Goal: Task Accomplishment & Management: Manage account settings

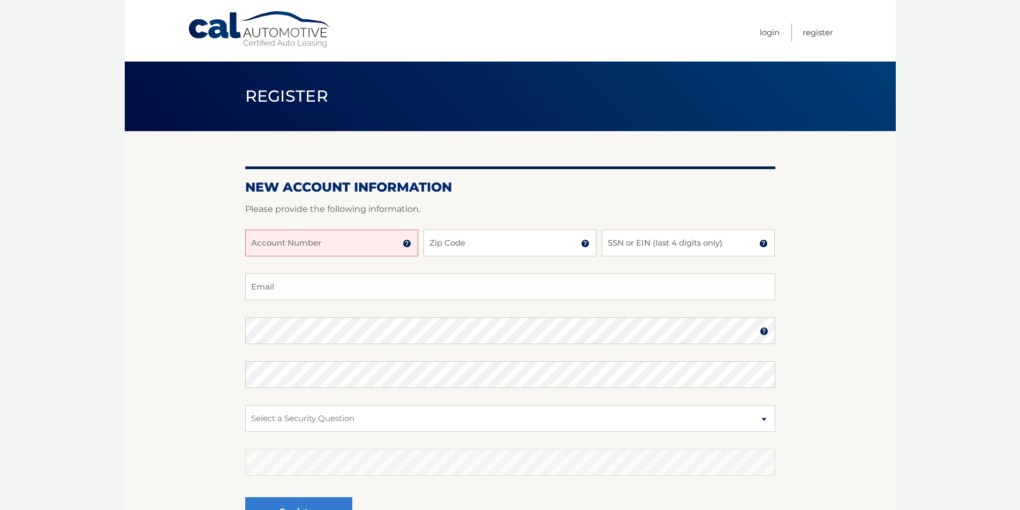
click at [355, 249] on input "Account Number" at bounding box center [331, 243] width 173 height 27
type input "44456019397"
click at [457, 248] on input "Zip Code" at bounding box center [510, 243] width 173 height 27
type input "11234"
click at [643, 244] on input "SSN or EIN (last 4 digits only)" at bounding box center [688, 243] width 173 height 27
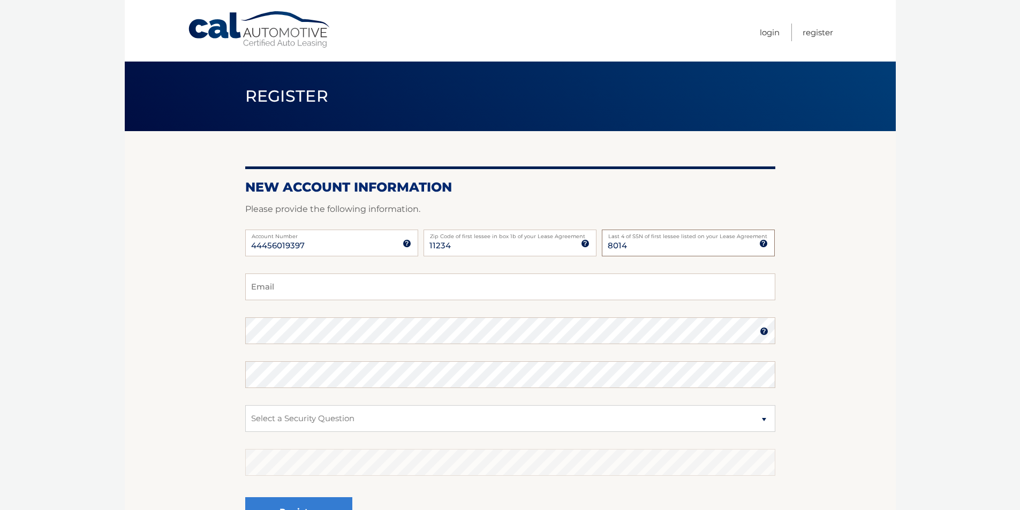
type input "8014"
click at [375, 288] on input "Email" at bounding box center [510, 287] width 530 height 27
type input "vinlou220@aol.com"
click at [236, 332] on section "New Account Information Please provide the following information. 44456019397 A…" at bounding box center [510, 340] width 771 height 418
click at [272, 419] on select "Select a Security Question What was the name of your elementary school? What is…" at bounding box center [510, 418] width 530 height 27
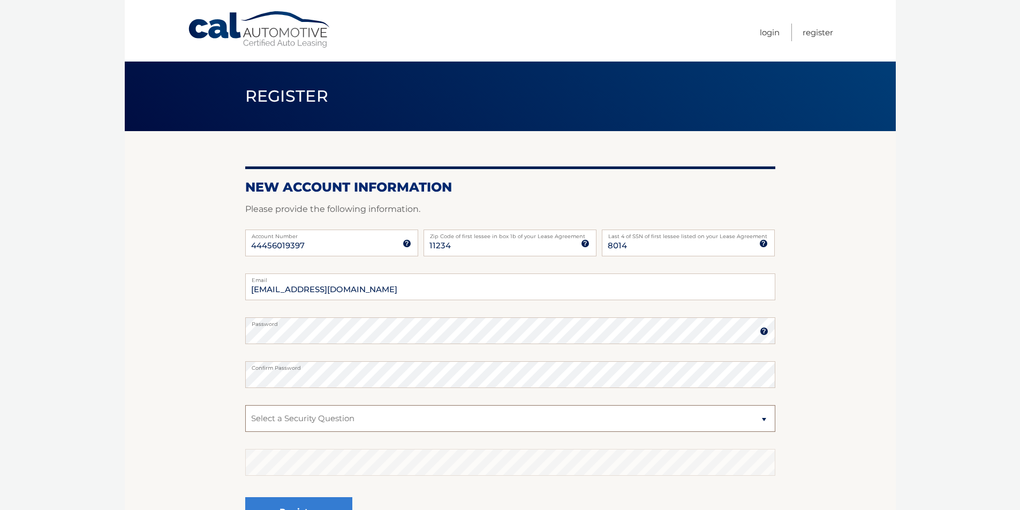
select select "2"
click at [245, 405] on select "Select a Security Question What was the name of your elementary school? What is…" at bounding box center [510, 418] width 530 height 27
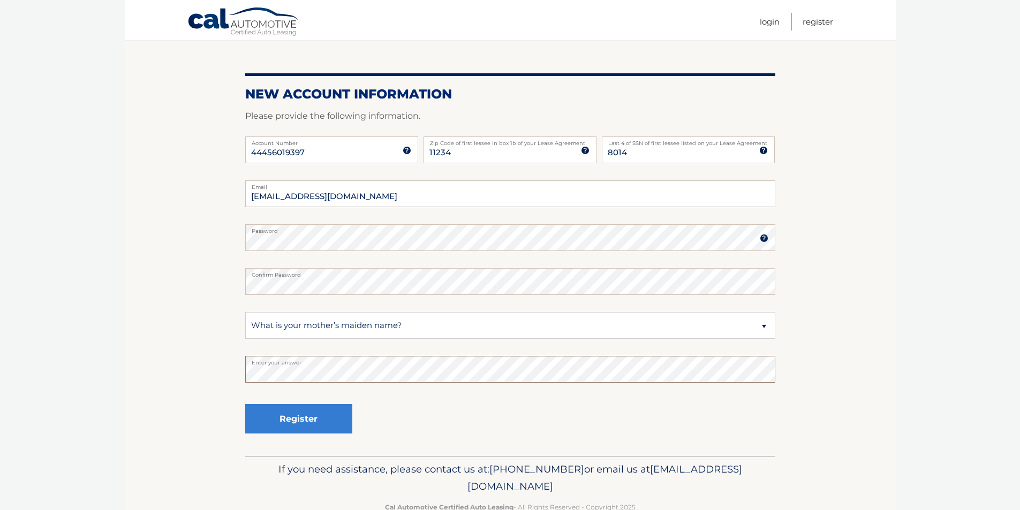
scroll to position [97, 0]
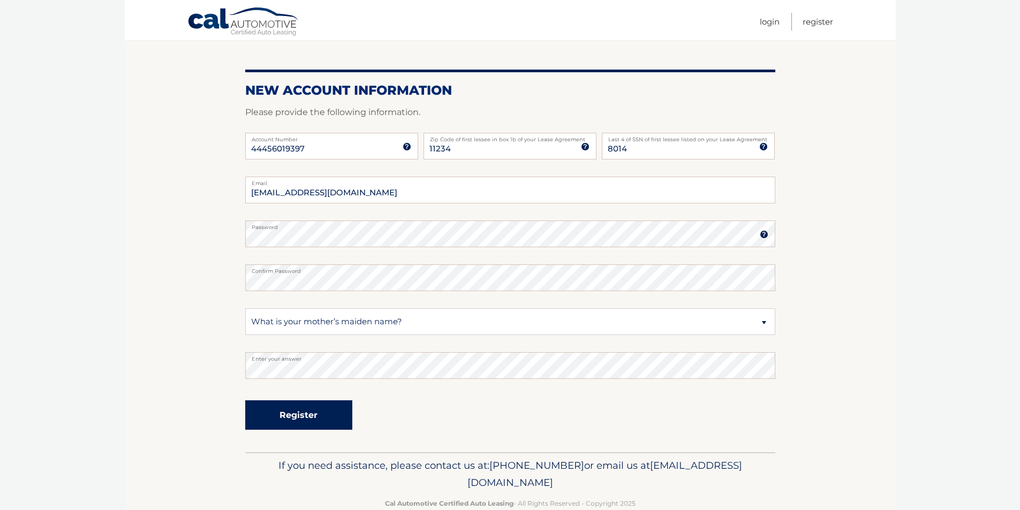
click at [318, 418] on button "Register" at bounding box center [298, 415] width 107 height 29
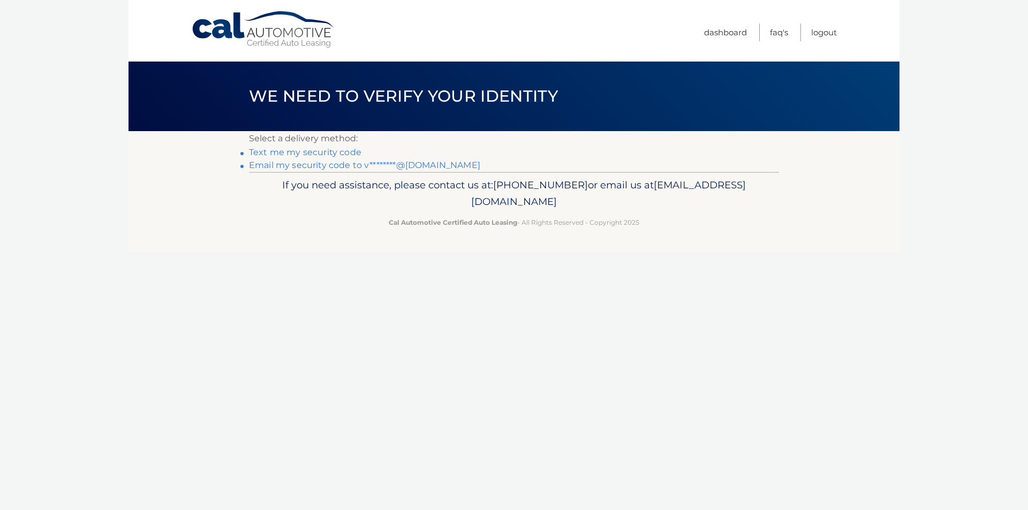
click at [423, 167] on link "Email my security code to v********@[DOMAIN_NAME]" at bounding box center [364, 165] width 231 height 10
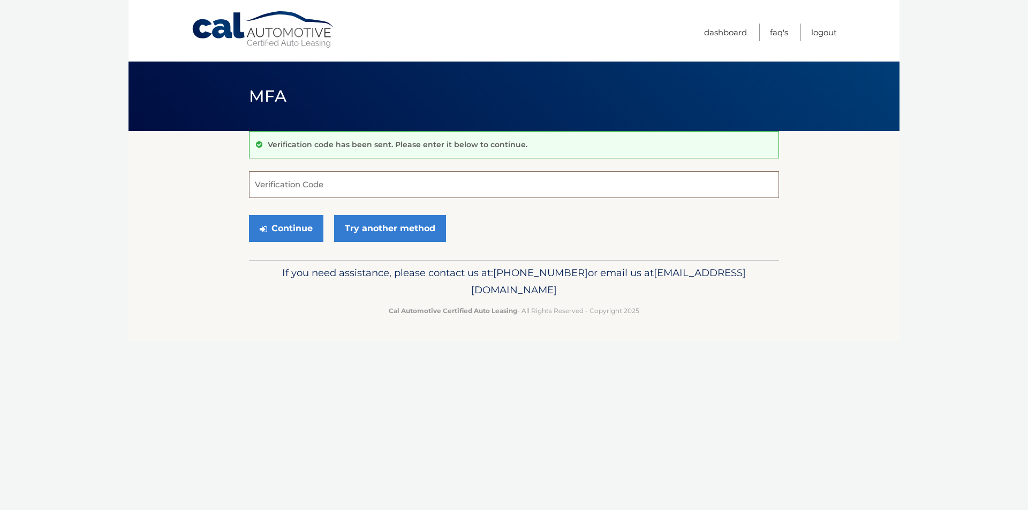
click at [330, 180] on input "Verification Code" at bounding box center [514, 184] width 530 height 27
paste input "287780"
type input "287780"
click at [303, 231] on button "Continue" at bounding box center [286, 228] width 74 height 27
drag, startPoint x: 293, startPoint y: 187, endPoint x: 238, endPoint y: 189, distance: 55.2
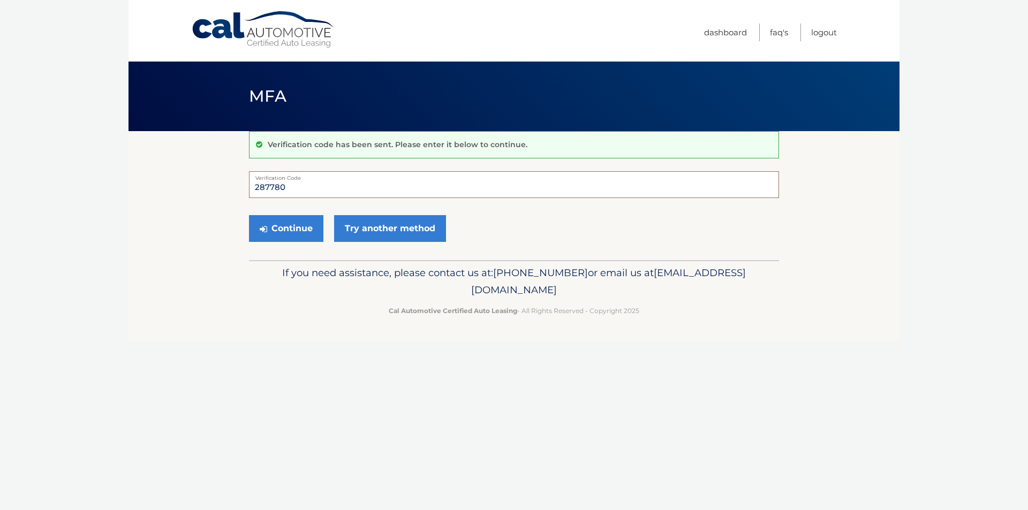
click at [238, 189] on section "Verification code has been sent. Please enter it below to continue. 287780 Veri…" at bounding box center [514, 195] width 771 height 129
type input "287780"
click at [280, 236] on button "Continue" at bounding box center [286, 228] width 74 height 27
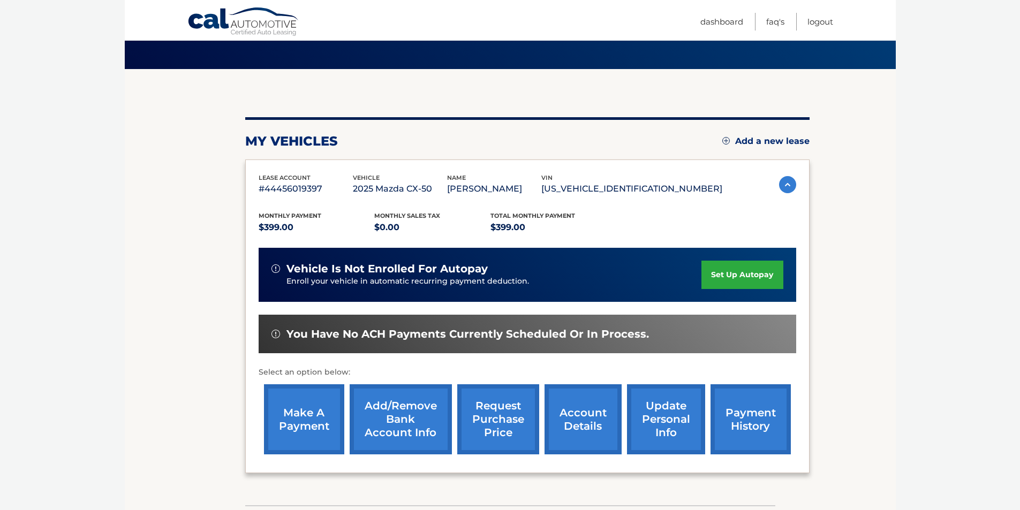
scroll to position [64, 0]
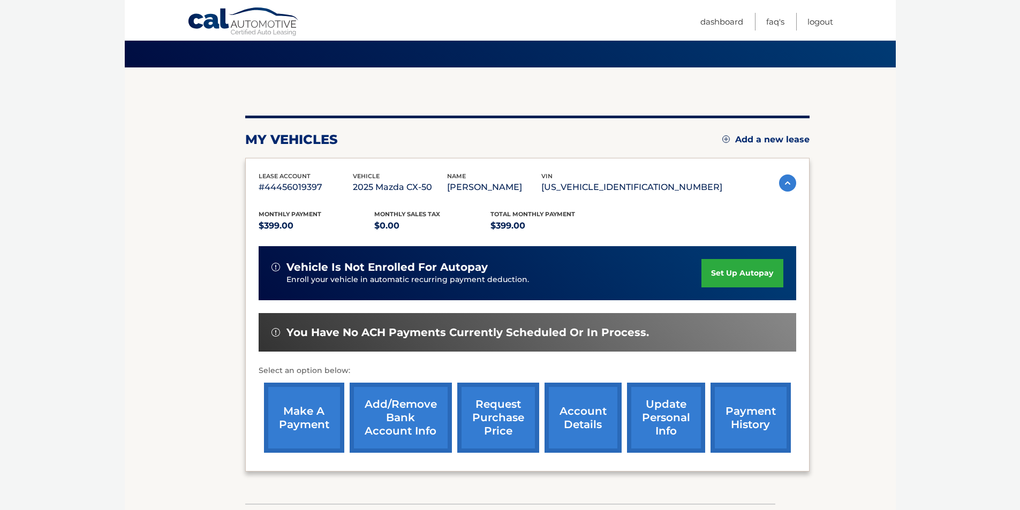
click at [734, 279] on link "set up autopay" at bounding box center [742, 273] width 81 height 28
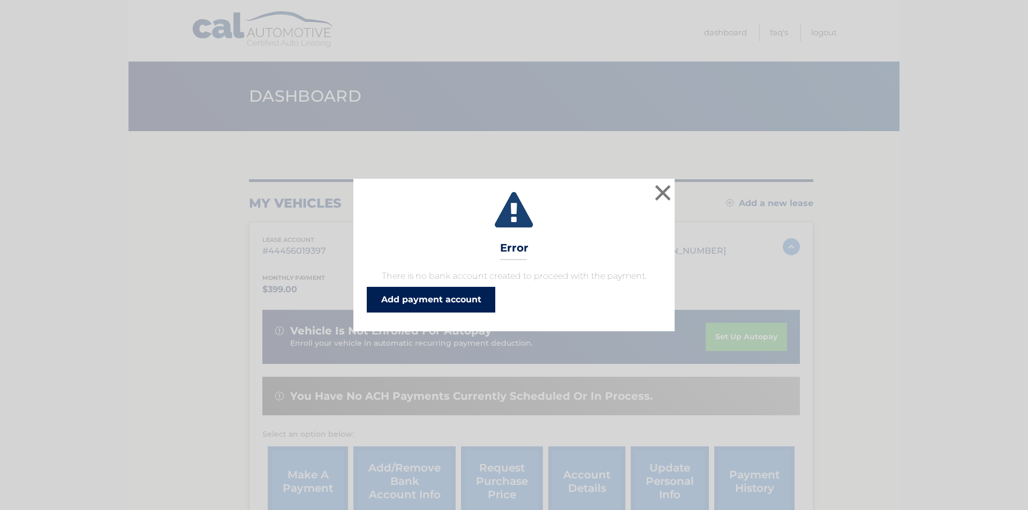
click at [467, 300] on link "Add payment account" at bounding box center [431, 300] width 129 height 26
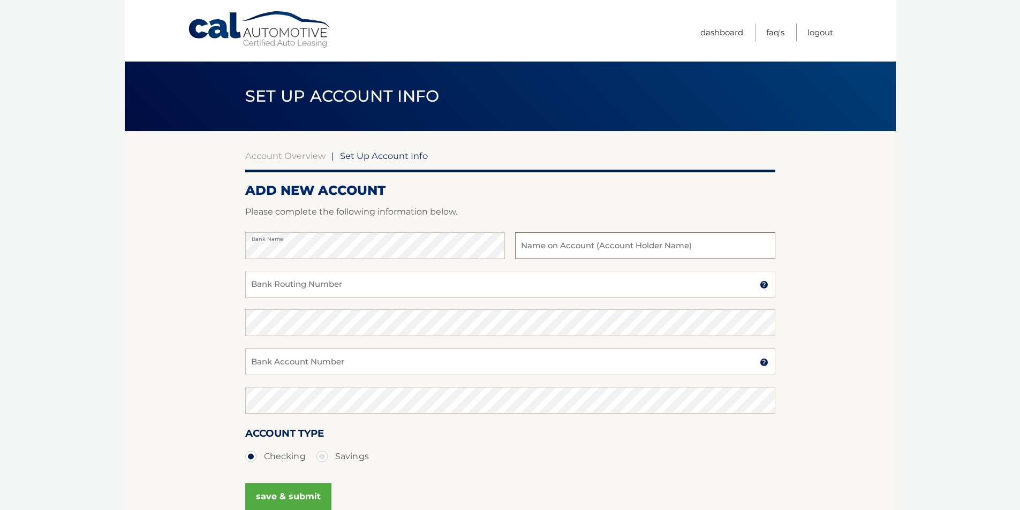
click at [563, 249] on input "text" at bounding box center [645, 245] width 260 height 27
type input "louise valerio"
click at [327, 284] on input "Bank Routing Number" at bounding box center [510, 284] width 530 height 27
type input "231372691"
click at [314, 365] on input "Bank Account Number" at bounding box center [510, 362] width 530 height 27
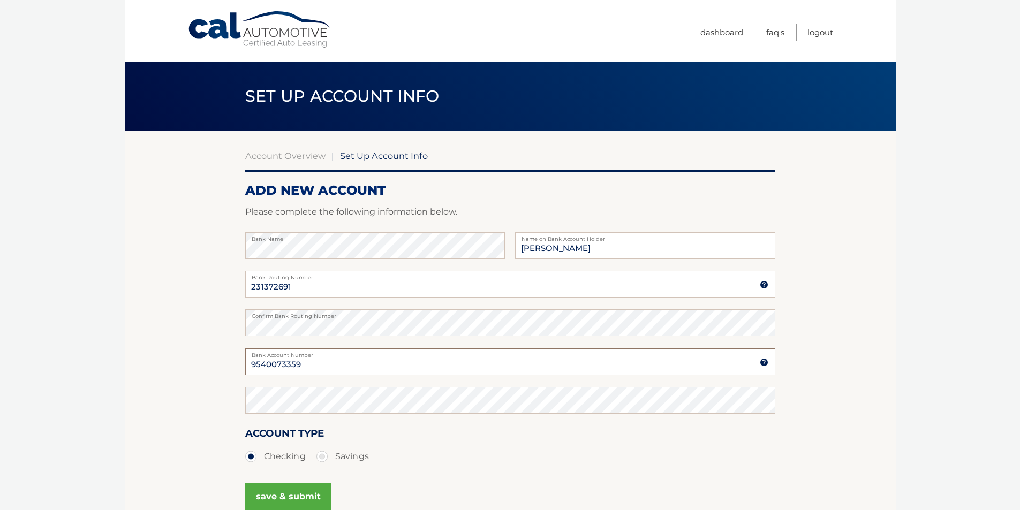
type input "9540073359"
click at [300, 495] on button "save & submit" at bounding box center [288, 497] width 86 height 27
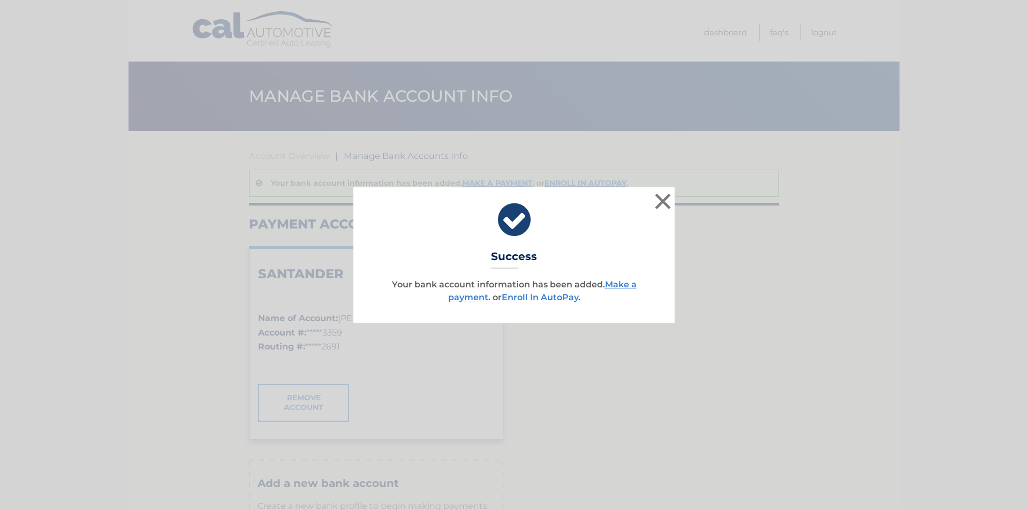
click at [548, 296] on link "Enroll In AutoPay" at bounding box center [540, 297] width 77 height 10
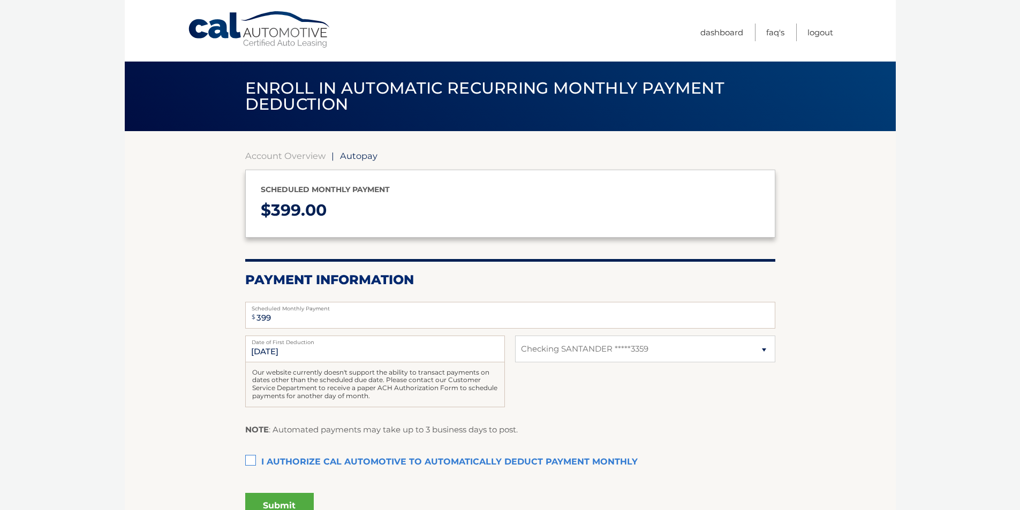
select select "ZmY3M2I3YjUtY2RkMS00ZTZkLWJmMjEtOTNlYzQwODY0YzY4"
click at [246, 463] on label "I authorize cal automotive to automatically deduct payment monthly This checkbo…" at bounding box center [510, 462] width 530 height 21
click at [0, 0] on input "I authorize cal automotive to automatically deduct payment monthly This checkbo…" at bounding box center [0, 0] width 0 height 0
click at [291, 502] on button "Submit" at bounding box center [279, 506] width 69 height 26
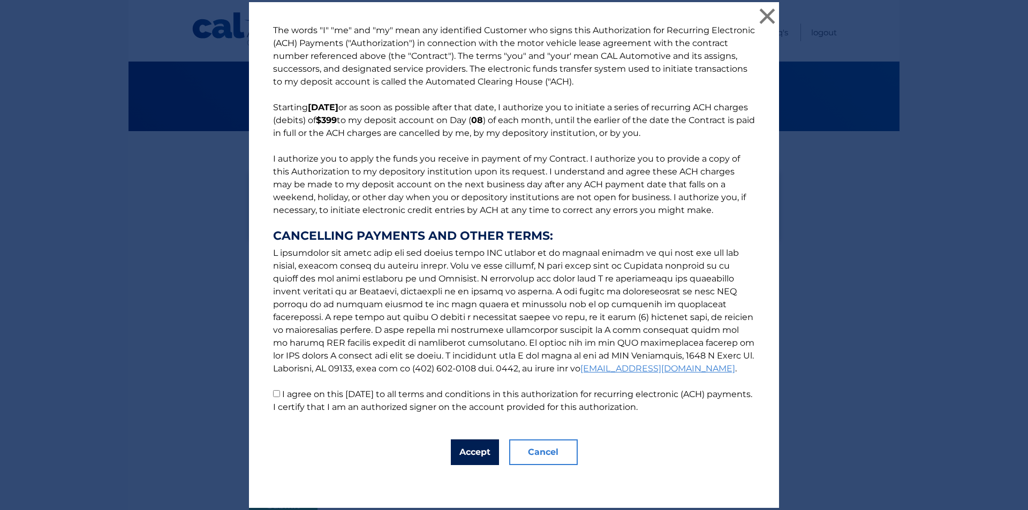
click at [476, 457] on button "Accept" at bounding box center [475, 453] width 48 height 26
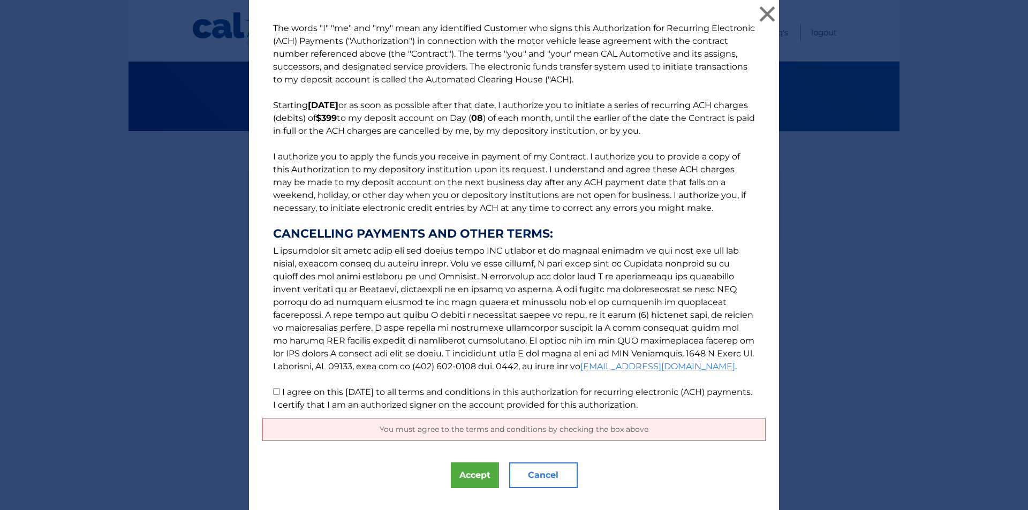
click at [273, 395] on input "I agree on this [DATE] to all terms and conditions in this authorization for re…" at bounding box center [276, 391] width 7 height 7
checkbox input "true"
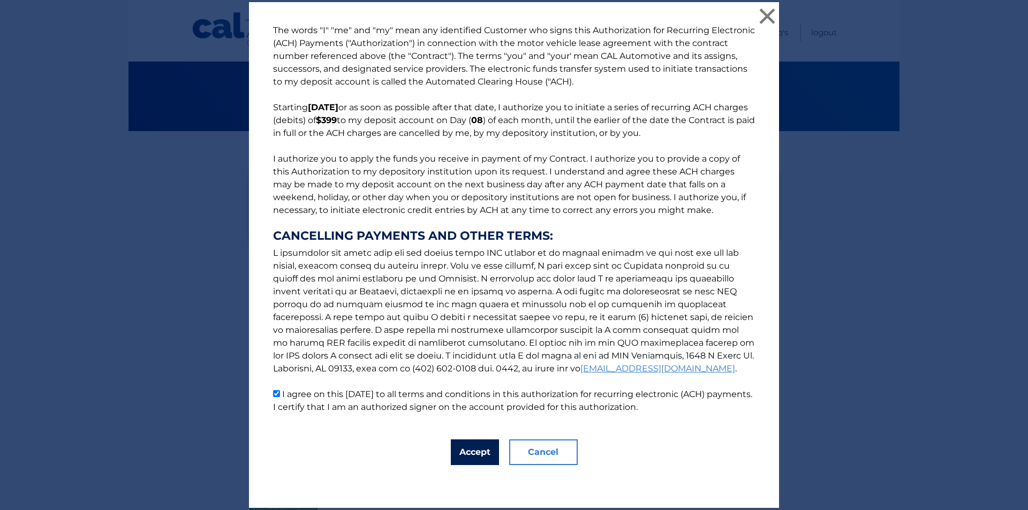
click at [465, 449] on button "Accept" at bounding box center [475, 453] width 48 height 26
